Goal: Task Accomplishment & Management: Manage account settings

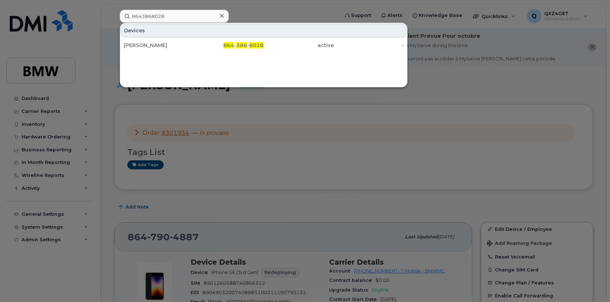
scroll to position [131, 0]
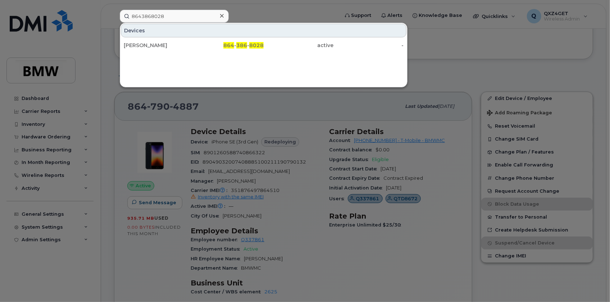
click at [223, 12] on div at bounding box center [222, 16] width 10 height 10
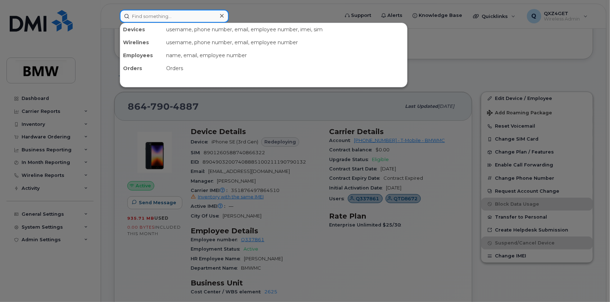
click at [205, 16] on input at bounding box center [174, 16] width 109 height 13
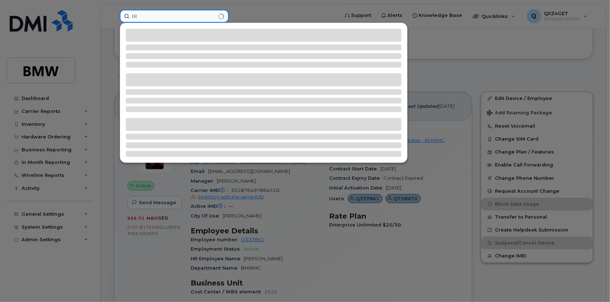
type input "t"
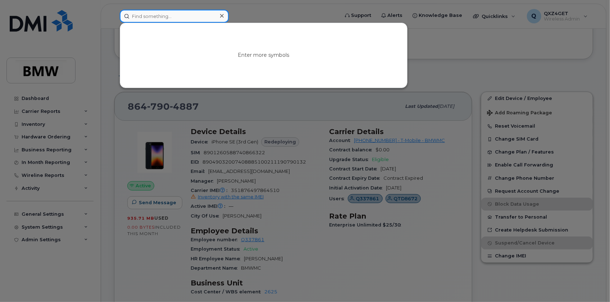
type input "t"
type input "A"
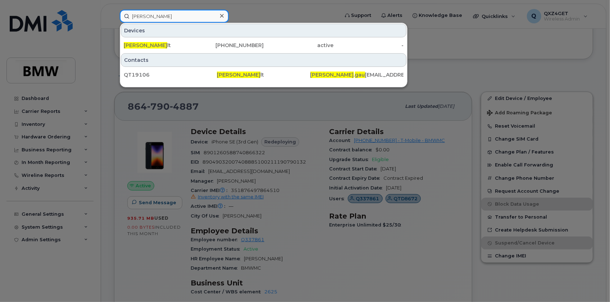
type input "[PERSON_NAME]"
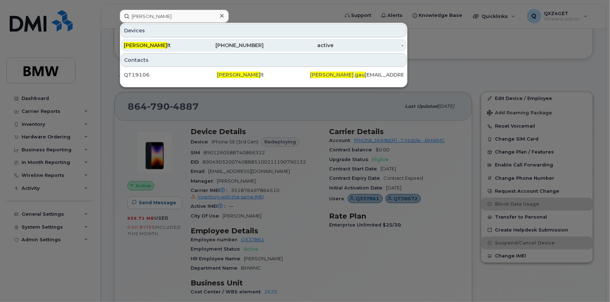
click at [137, 46] on span "[PERSON_NAME]" at bounding box center [146, 45] width 44 height 6
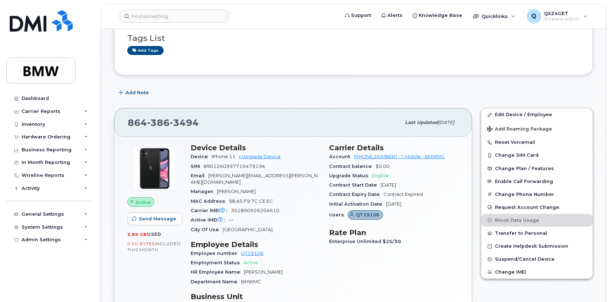
scroll to position [131, 0]
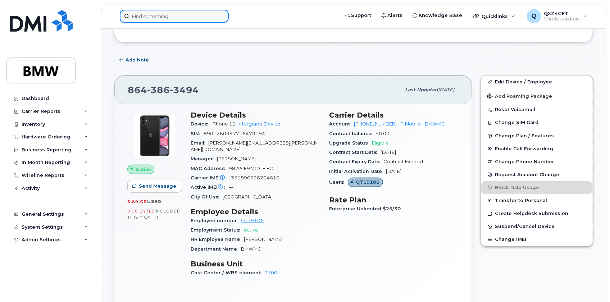
click at [178, 15] on input at bounding box center [174, 16] width 109 height 13
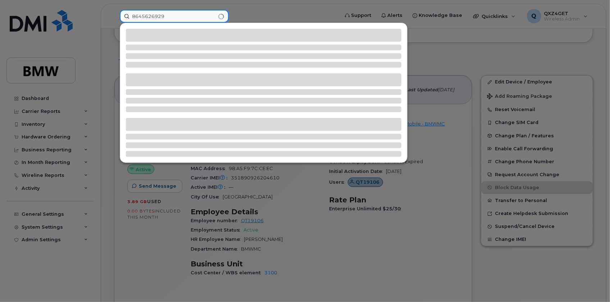
type input "8645626929"
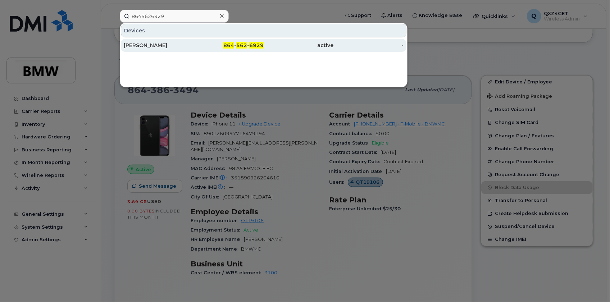
drag, startPoint x: 139, startPoint y: 45, endPoint x: 149, endPoint y: 43, distance: 9.5
click at [139, 45] on div "Michael Blizzard" at bounding box center [159, 45] width 70 height 7
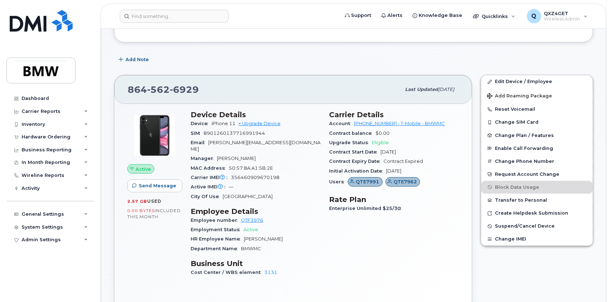
scroll to position [131, 0]
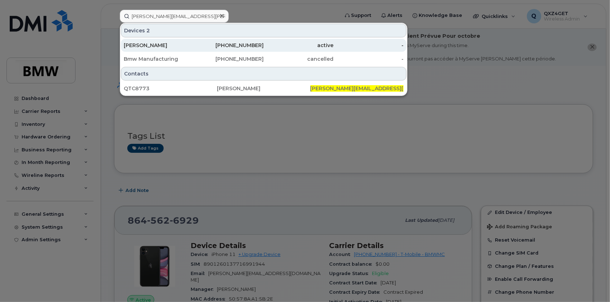
type input "katie.oneal@bmwmc.com"
click at [151, 42] on div "Katie ONeal" at bounding box center [159, 45] width 70 height 7
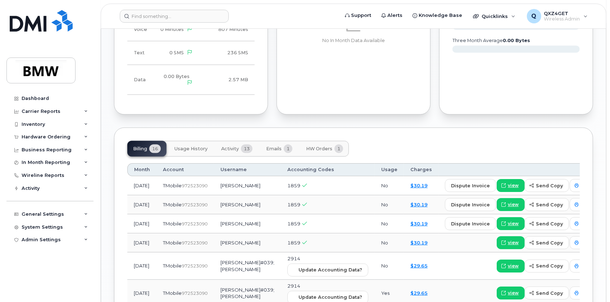
scroll to position [589, 0]
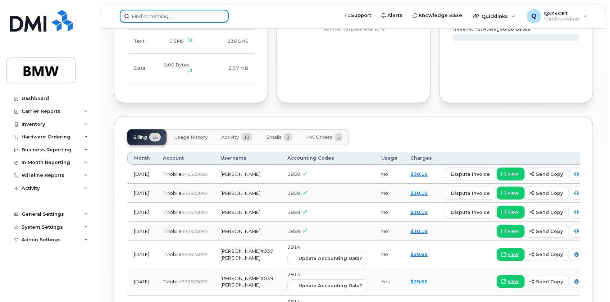
click at [159, 14] on input at bounding box center [174, 16] width 109 height 13
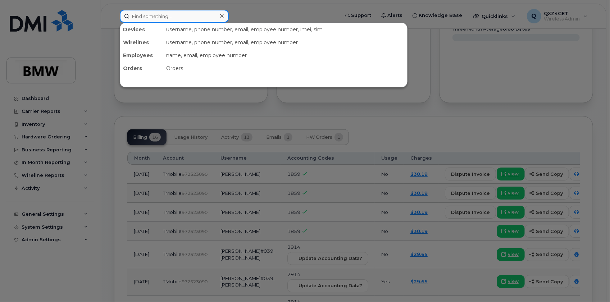
paste input "[PERSON_NAME][EMAIL_ADDRESS][PERSON_NAME][DOMAIN_NAME]"
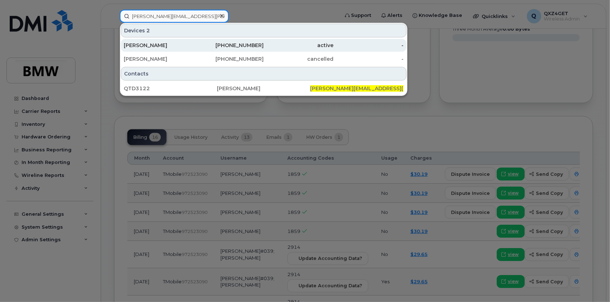
type input "[PERSON_NAME][EMAIL_ADDRESS][PERSON_NAME][DOMAIN_NAME]"
click at [139, 45] on div "[PERSON_NAME]" at bounding box center [159, 45] width 70 height 7
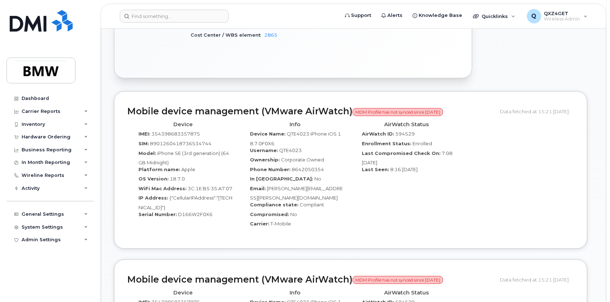
scroll to position [458, 0]
drag, startPoint x: 340, startPoint y: 180, endPoint x: 267, endPoint y: 179, distance: 72.3
click at [267, 185] on div "Email: Andrew.Snoddy@bmwmc.com" at bounding box center [295, 193] width 101 height 16
copy span "[PERSON_NAME][EMAIL_ADDRESS][PERSON_NAME][DOMAIN_NAME]"
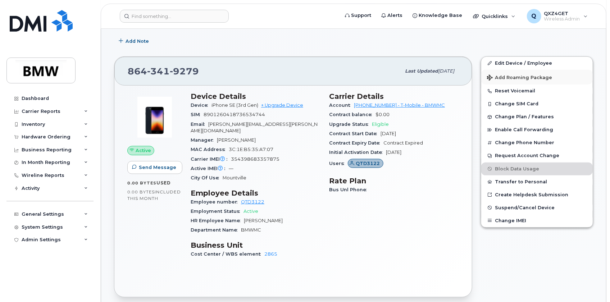
scroll to position [229, 0]
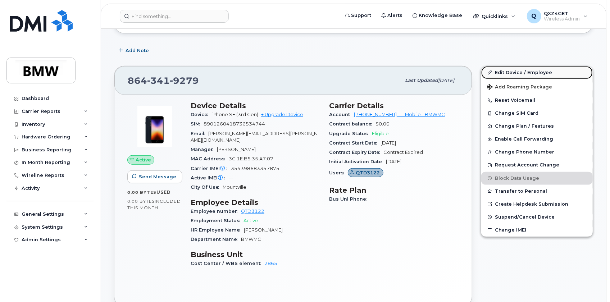
click at [500, 69] on link "Edit Device / Employee" at bounding box center [538, 72] width 112 height 13
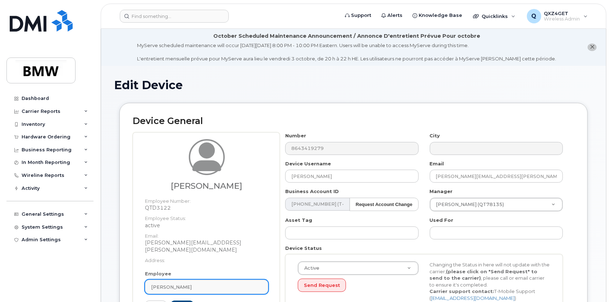
click at [162, 284] on span "[PERSON_NAME]" at bounding box center [171, 287] width 41 height 7
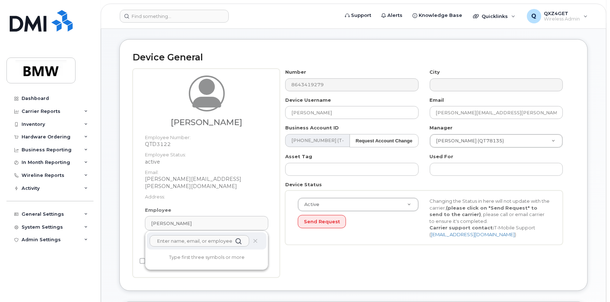
scroll to position [66, 0]
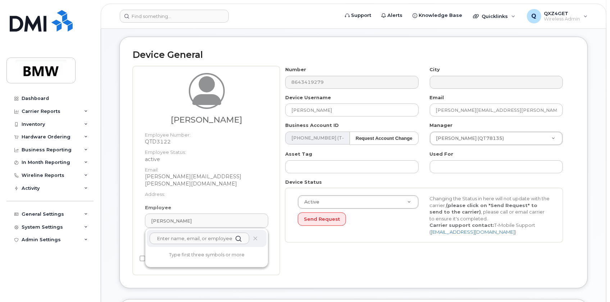
paste input "[PERSON_NAME][EMAIL_ADDRESS][PERSON_NAME][DOMAIN_NAME]"
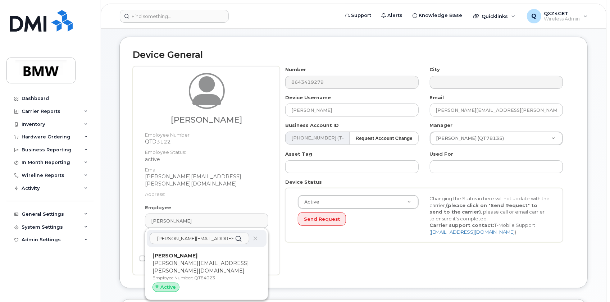
type input "[PERSON_NAME][EMAIL_ADDRESS][PERSON_NAME][DOMAIN_NAME]"
click at [173, 260] on p "[PERSON_NAME][EMAIL_ADDRESS][PERSON_NAME][DOMAIN_NAME]" at bounding box center [207, 267] width 108 height 15
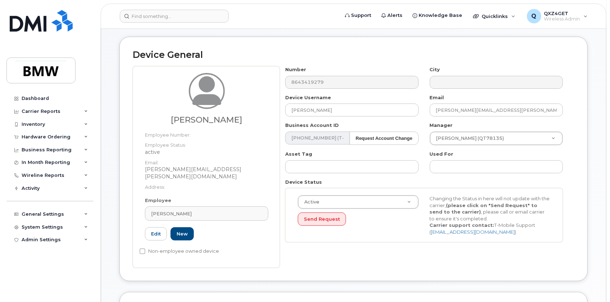
type input "[PERSON_NAME]"
type input "[PERSON_NAME][EMAIL_ADDRESS][PERSON_NAME][DOMAIN_NAME]"
type input "14966832"
type input "QTE4023"
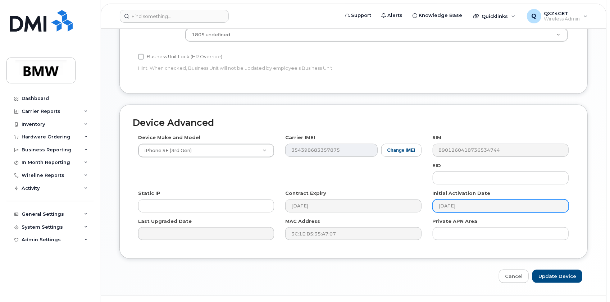
scroll to position [387, 0]
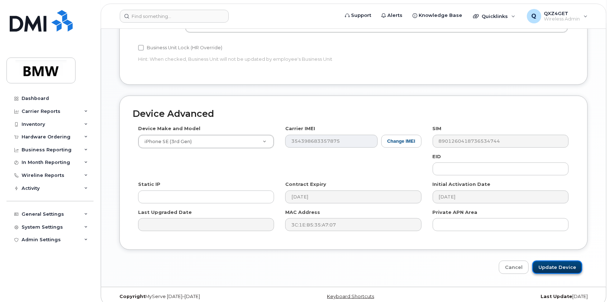
click at [550, 264] on input "Update Device" at bounding box center [558, 267] width 50 height 13
type input "Saving..."
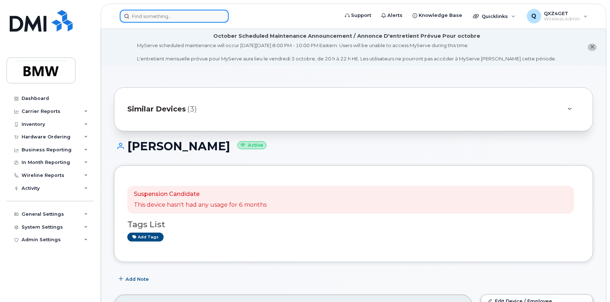
click at [183, 13] on input at bounding box center [174, 16] width 109 height 13
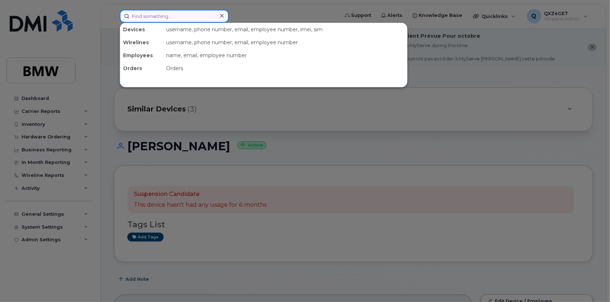
paste input "Minh Quan Nguyen"
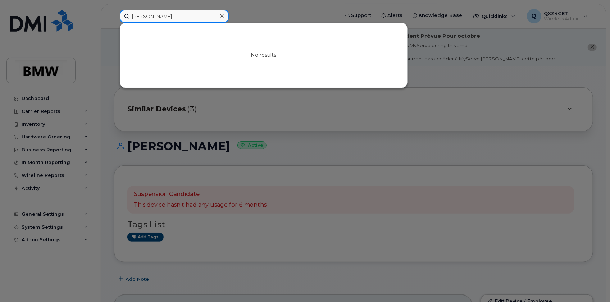
type input "Minh Quan Nguyen"
click at [222, 15] on icon at bounding box center [222, 16] width 4 height 6
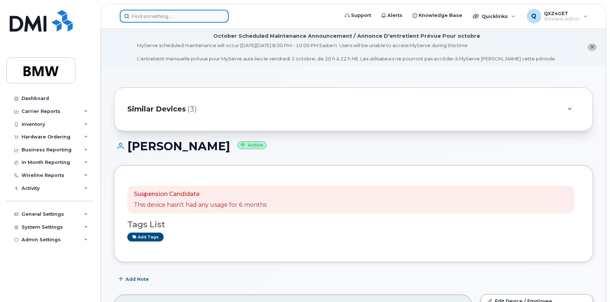
click at [176, 17] on input at bounding box center [174, 16] width 109 height 13
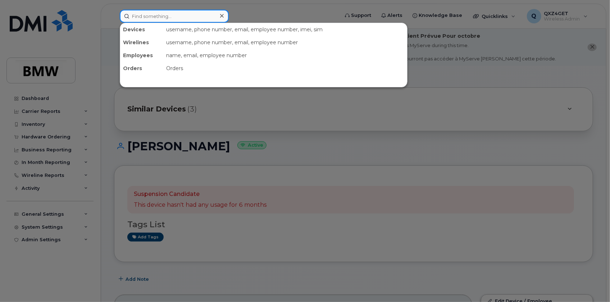
paste input "taylor.berry@bmwmc.com"
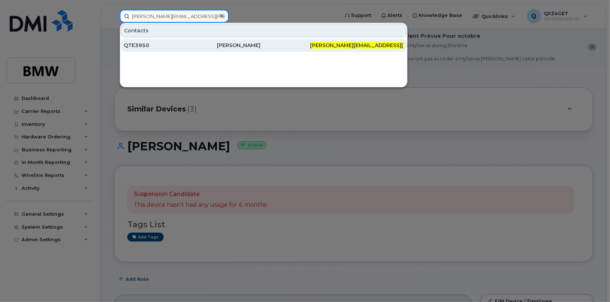
type input "taylor.berry@bmwmc.com"
click at [142, 42] on div "QTE3950" at bounding box center [170, 45] width 93 height 7
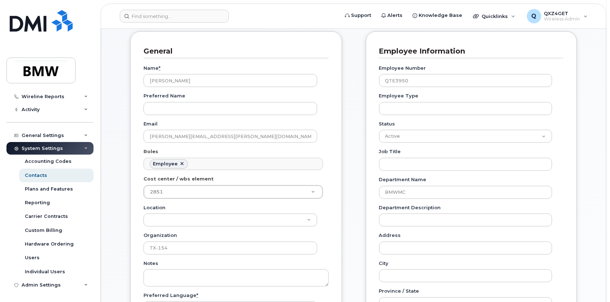
scroll to position [131, 0]
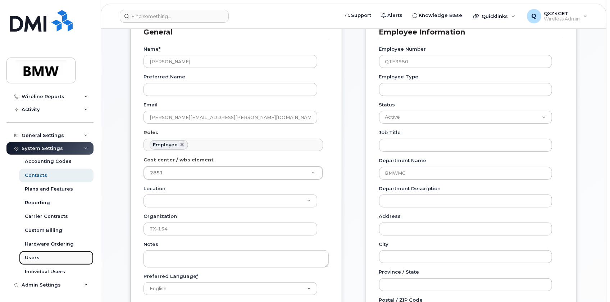
click at [31, 257] on div "Users" at bounding box center [32, 258] width 15 height 6
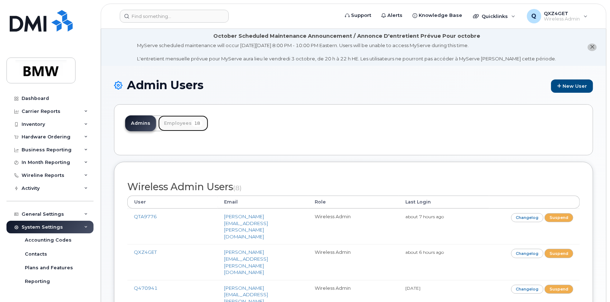
click at [173, 120] on link "Employees 18" at bounding box center [183, 124] width 50 height 16
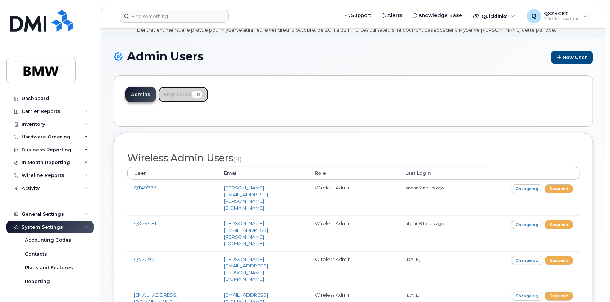
scroll to position [22, 0]
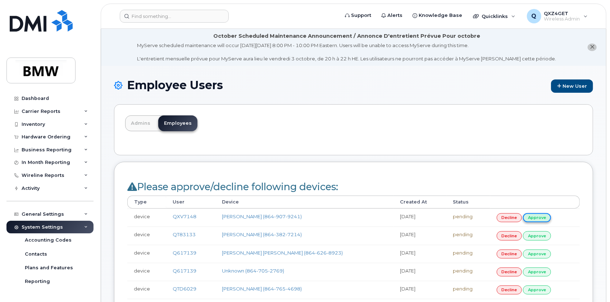
click at [538, 217] on link "approve" at bounding box center [537, 217] width 28 height 9
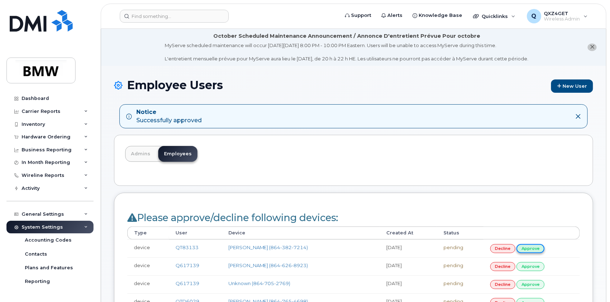
drag, startPoint x: 605, startPoint y: 137, endPoint x: 543, endPoint y: 249, distance: 128.2
click at [540, 249] on link "approve" at bounding box center [531, 248] width 28 height 9
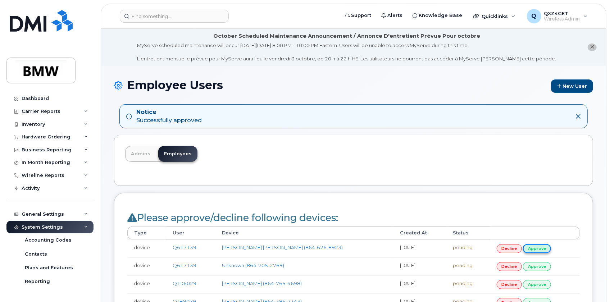
click at [539, 248] on link "approve" at bounding box center [537, 248] width 28 height 9
click at [541, 248] on link "approve" at bounding box center [537, 248] width 28 height 9
drag, startPoint x: 34, startPoint y: 135, endPoint x: 25, endPoint y: 124, distance: 14.6
click at [25, 124] on div "Inventory" at bounding box center [33, 125] width 23 height 6
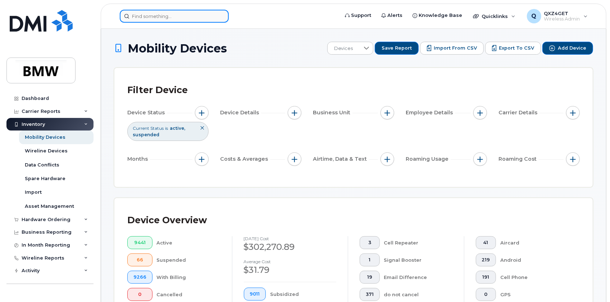
click at [180, 18] on input at bounding box center [174, 16] width 109 height 13
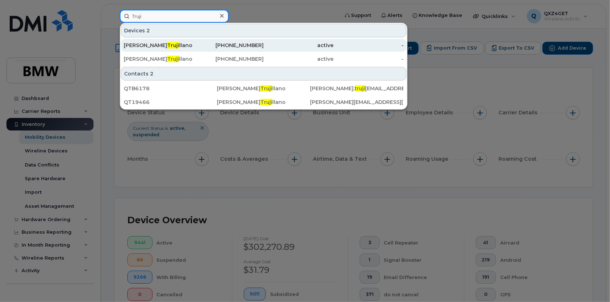
type input "Truji"
click at [167, 48] on span "Truji" at bounding box center [173, 45] width 12 height 6
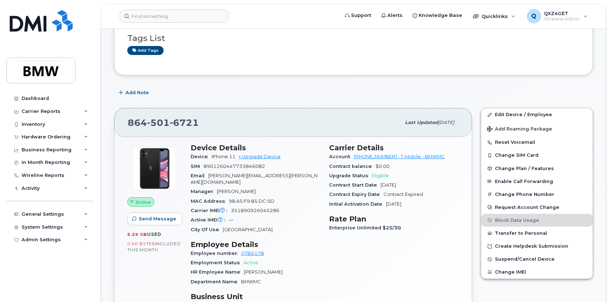
scroll to position [65, 0]
